Goal: Navigation & Orientation: Find specific page/section

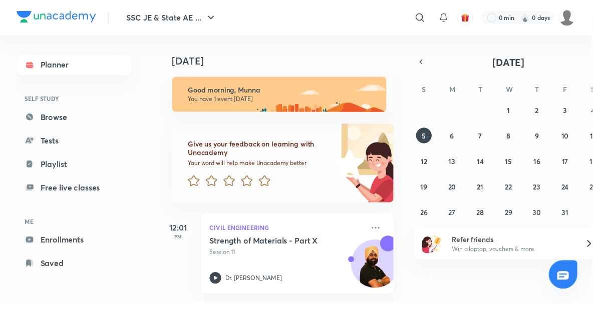
click at [74, 118] on link "Browse" at bounding box center [75, 119] width 116 height 20
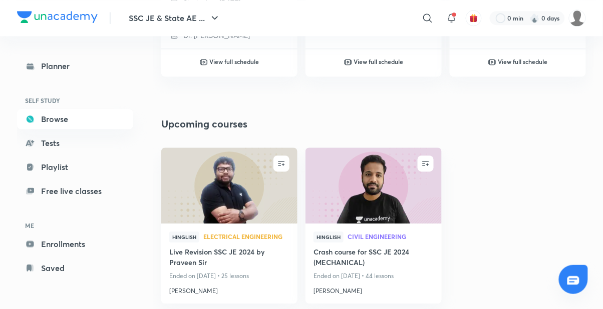
scroll to position [546, 0]
